Goal: Check status: Check status

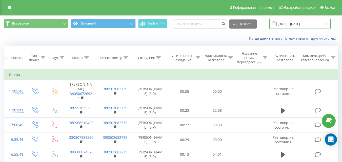
click at [290, 27] on input "[DATE] - [DATE]" at bounding box center [299, 24] width 61 height 10
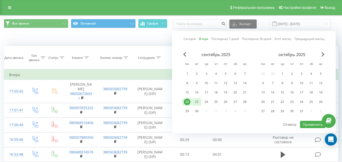
click at [196, 104] on div "23" at bounding box center [196, 102] width 7 height 7
click at [307, 124] on button "Применить" at bounding box center [313, 124] width 26 height 7
type input "[DATE] - [DATE]"
